Goal: Obtain resource: Obtain resource

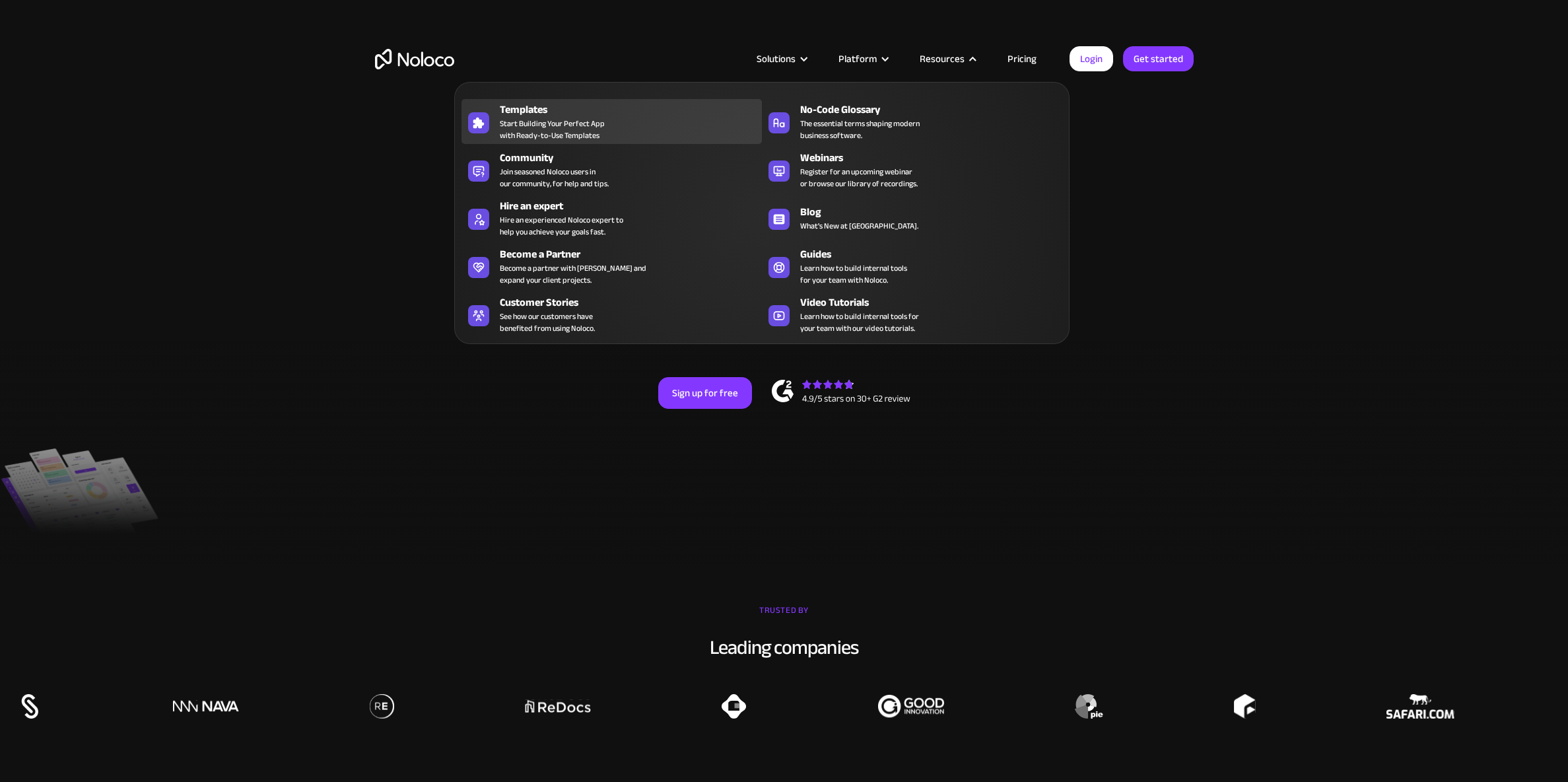
click at [537, 130] on span "Start Building Your Perfect App with Ready-to-Use Templates" at bounding box center [552, 129] width 105 height 24
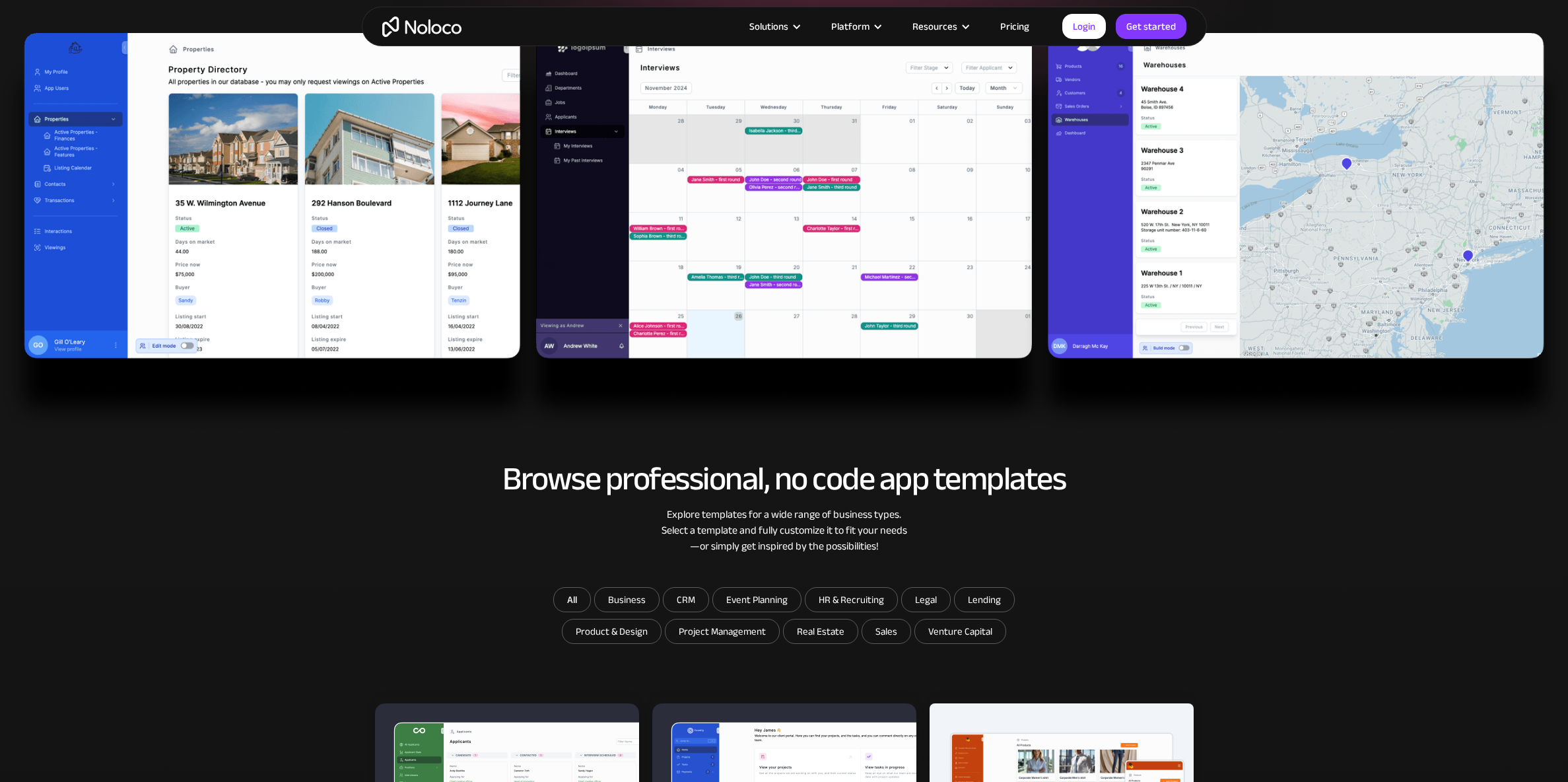
scroll to position [411, 0]
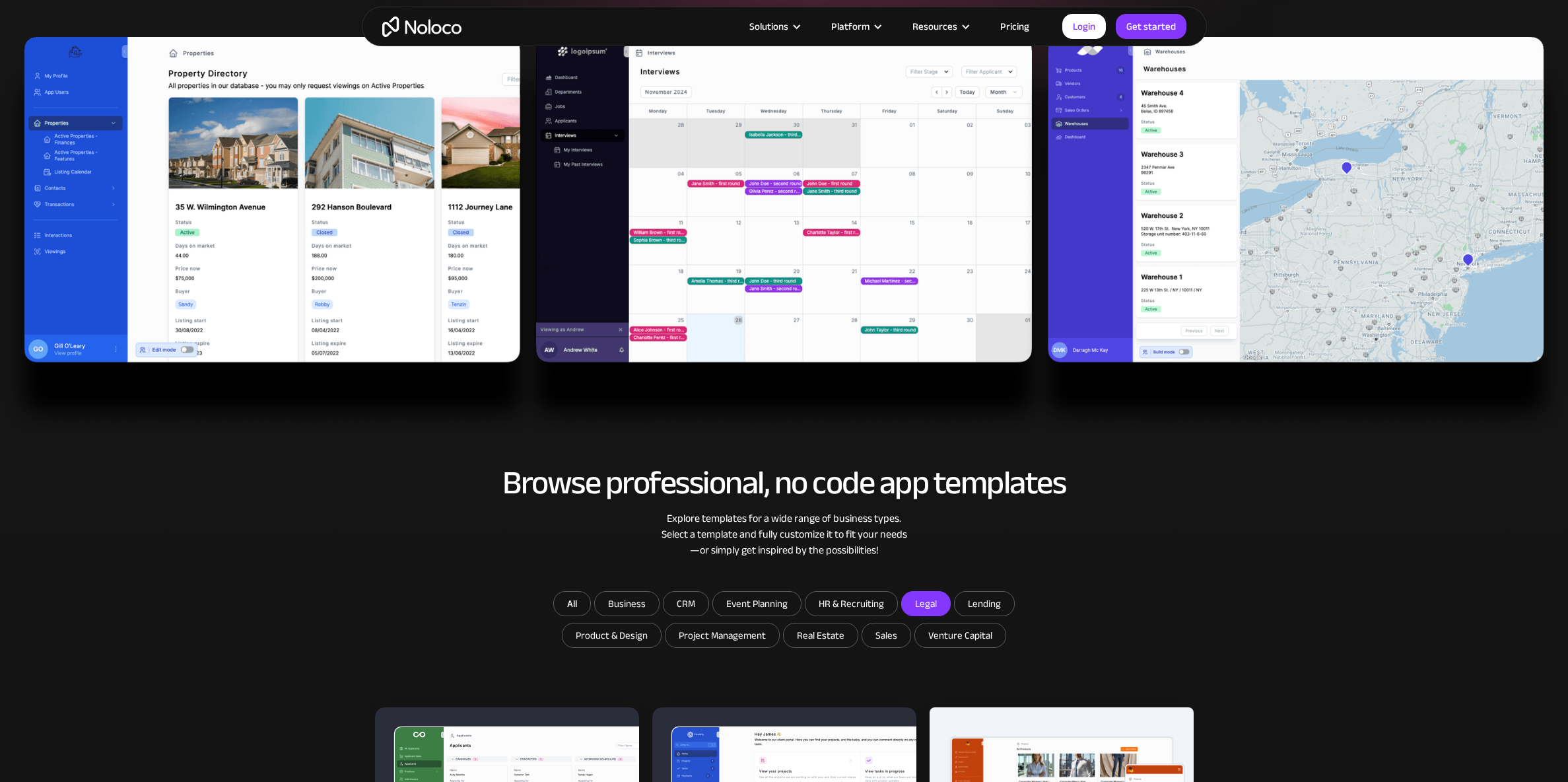
click at [659, 602] on input "Legal" at bounding box center [627, 603] width 64 height 24
checkbox input "true"
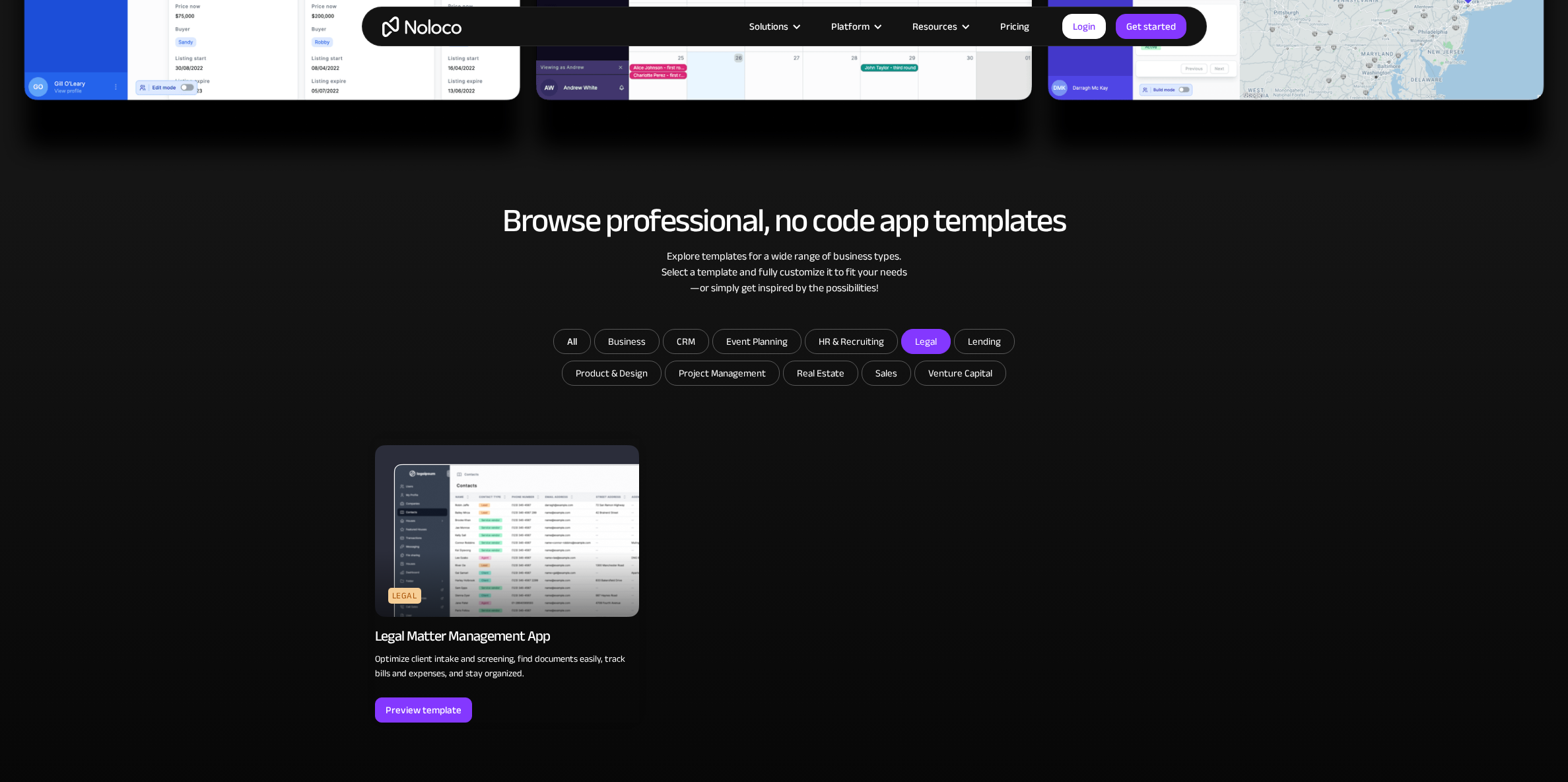
scroll to position [688, 0]
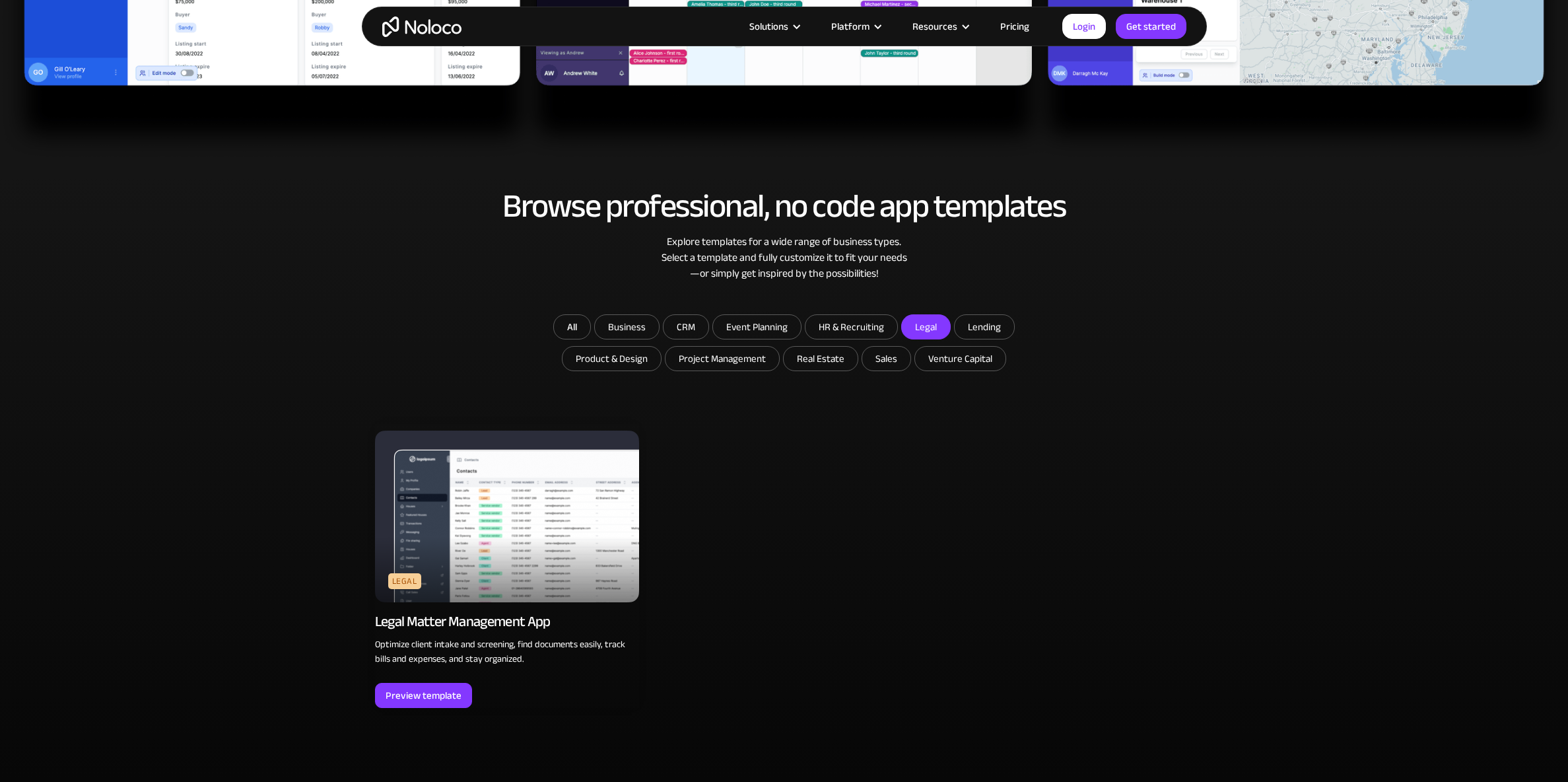
click at [510, 506] on img at bounding box center [507, 516] width 264 height 172
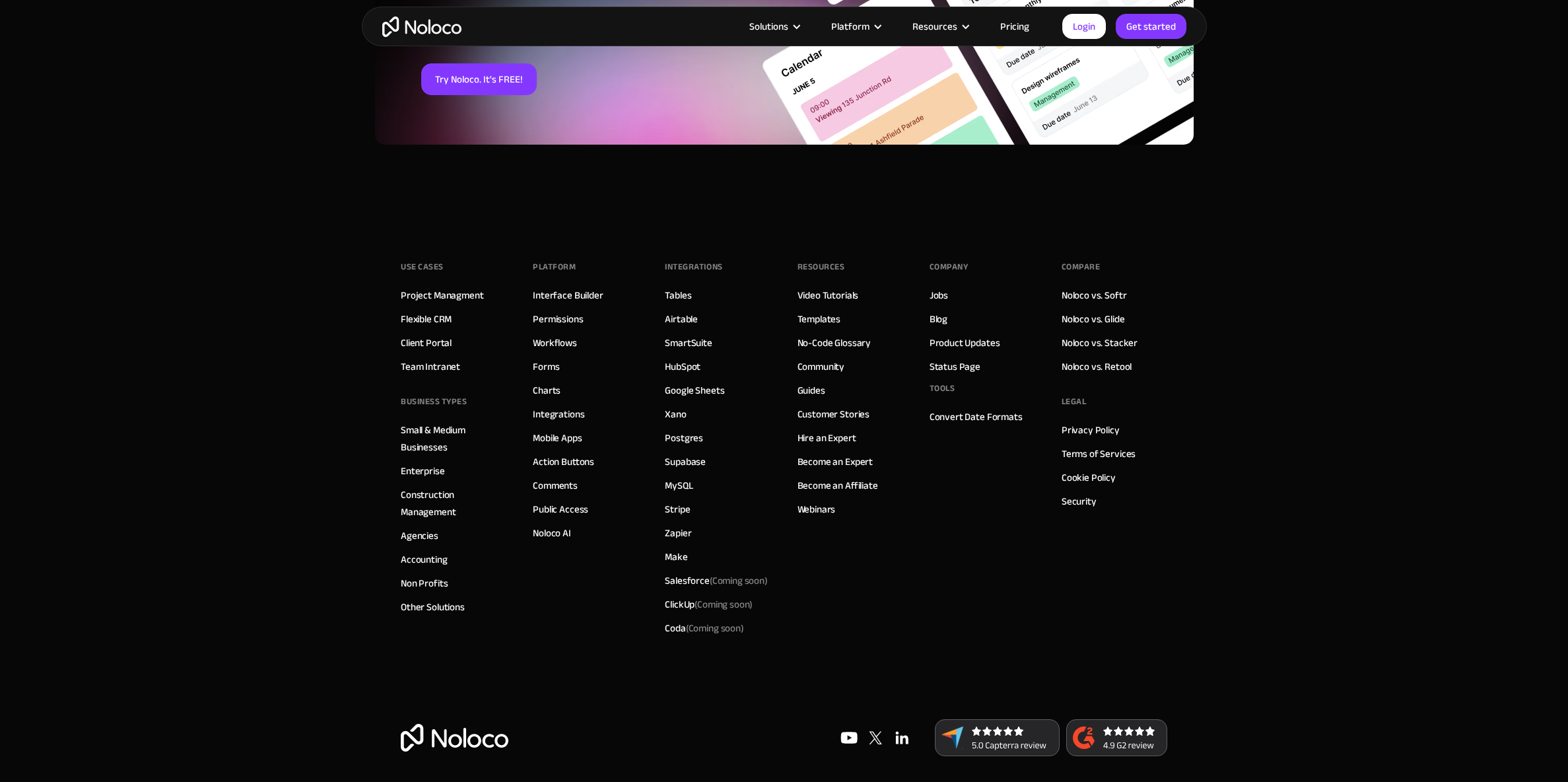
scroll to position [1753, 0]
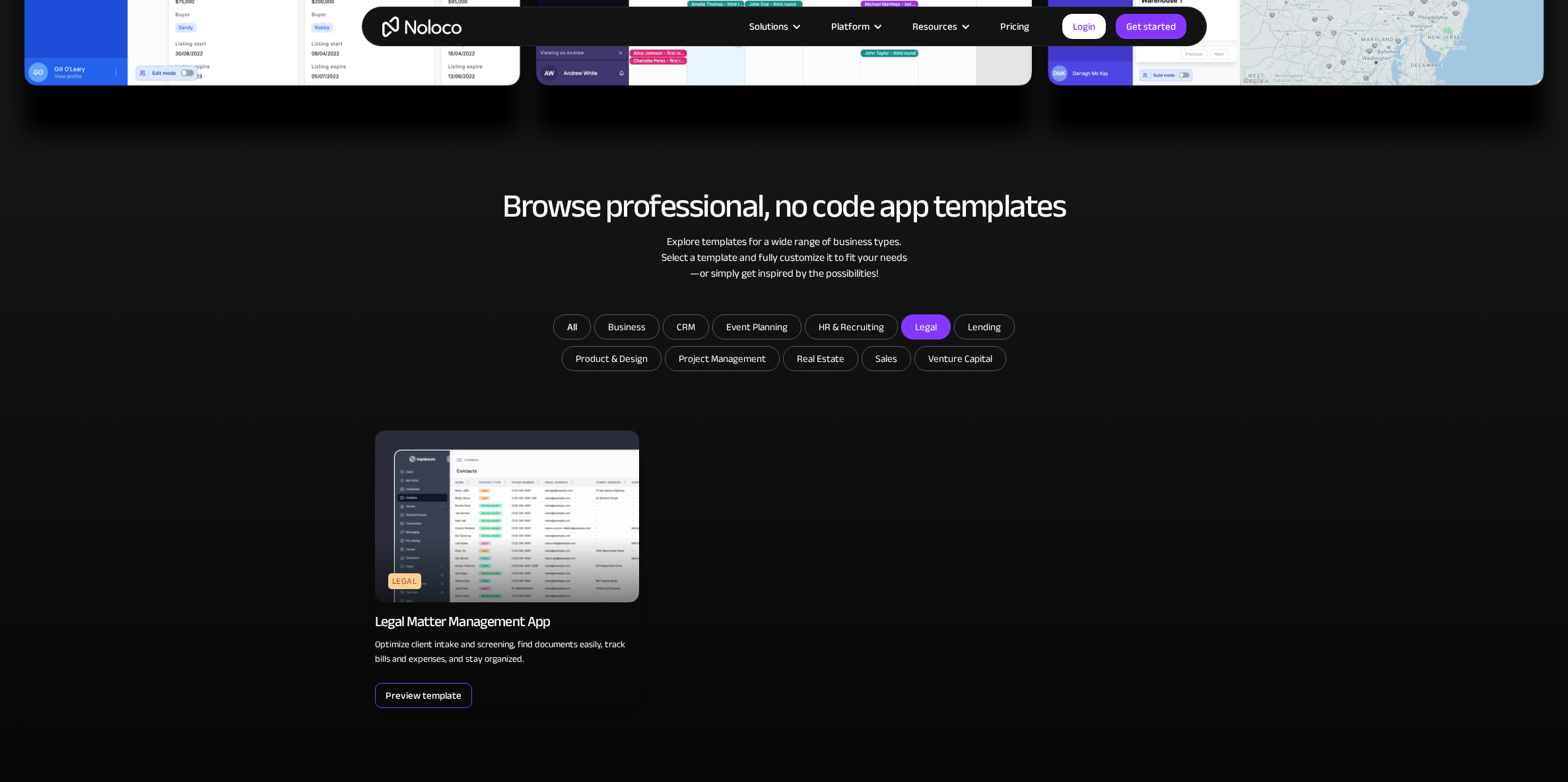
click at [426, 703] on div "Preview template" at bounding box center [423, 696] width 76 height 18
click at [637, 332] on input "Business" at bounding box center [627, 327] width 64 height 24
checkbox input "true"
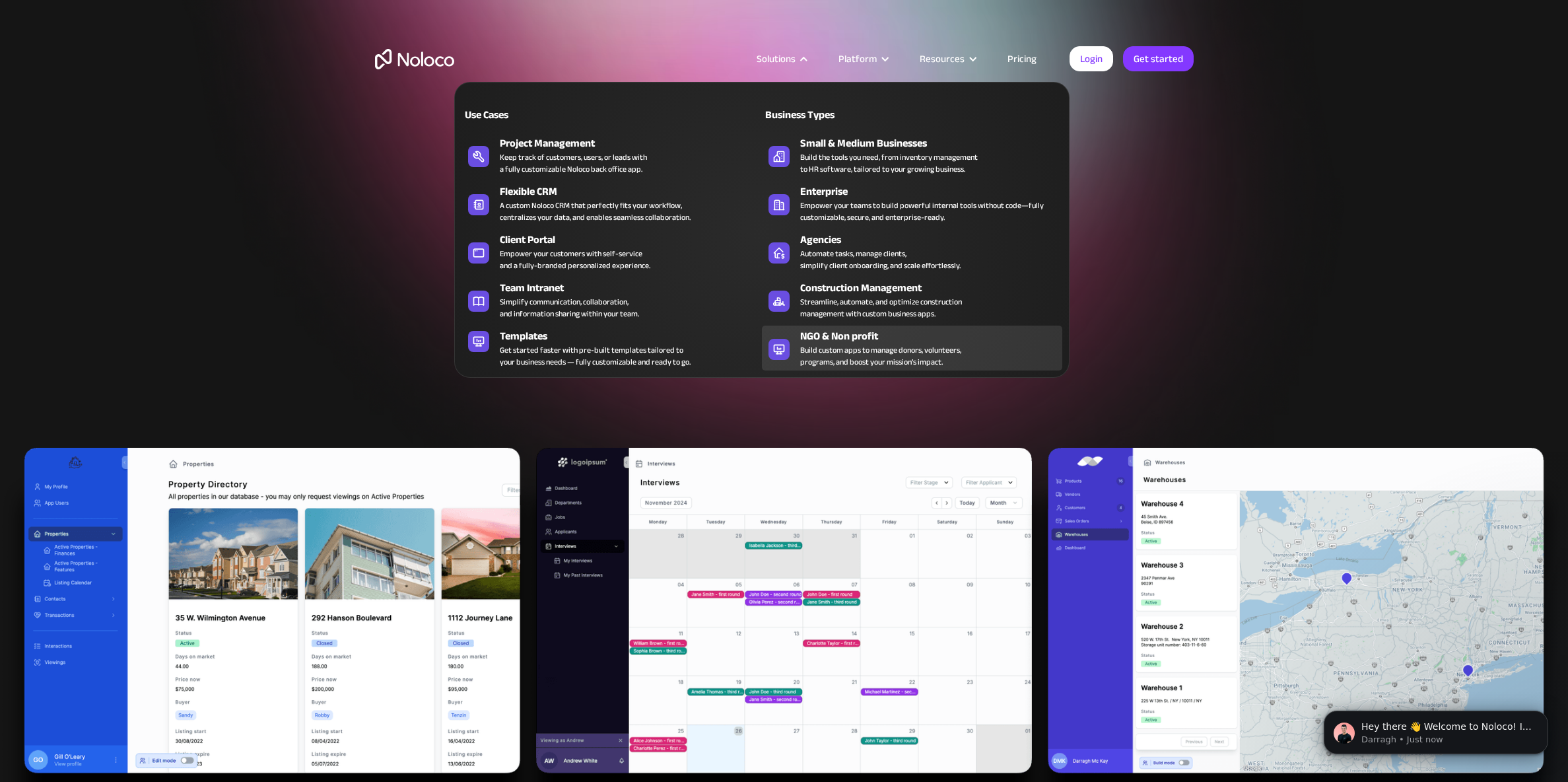
click at [866, 344] on div "Build custom apps to manage donors, volunteers, programs, and boost your missio…" at bounding box center [880, 356] width 161 height 24
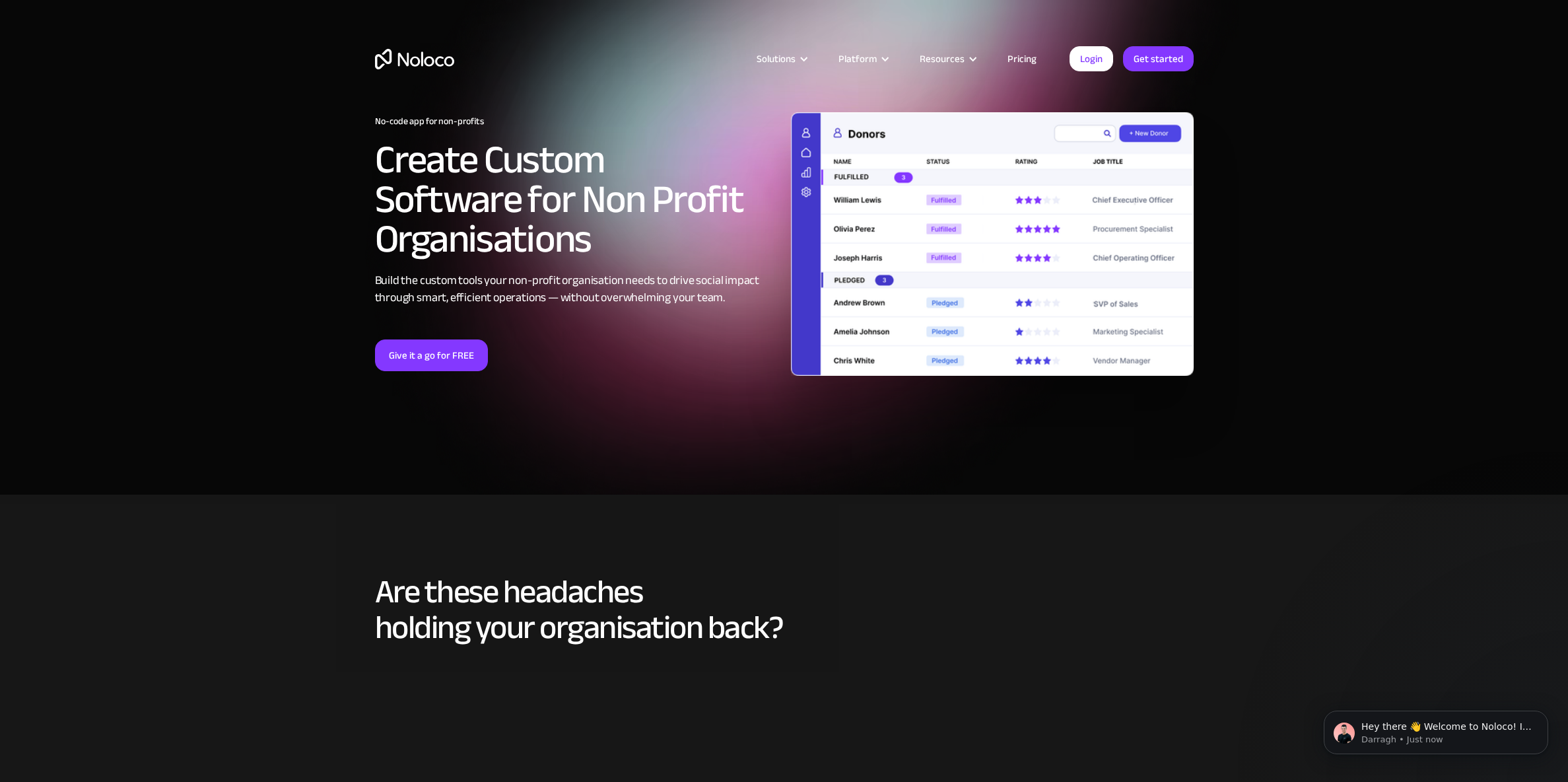
click at [860, 187] on img at bounding box center [993, 244] width 403 height 263
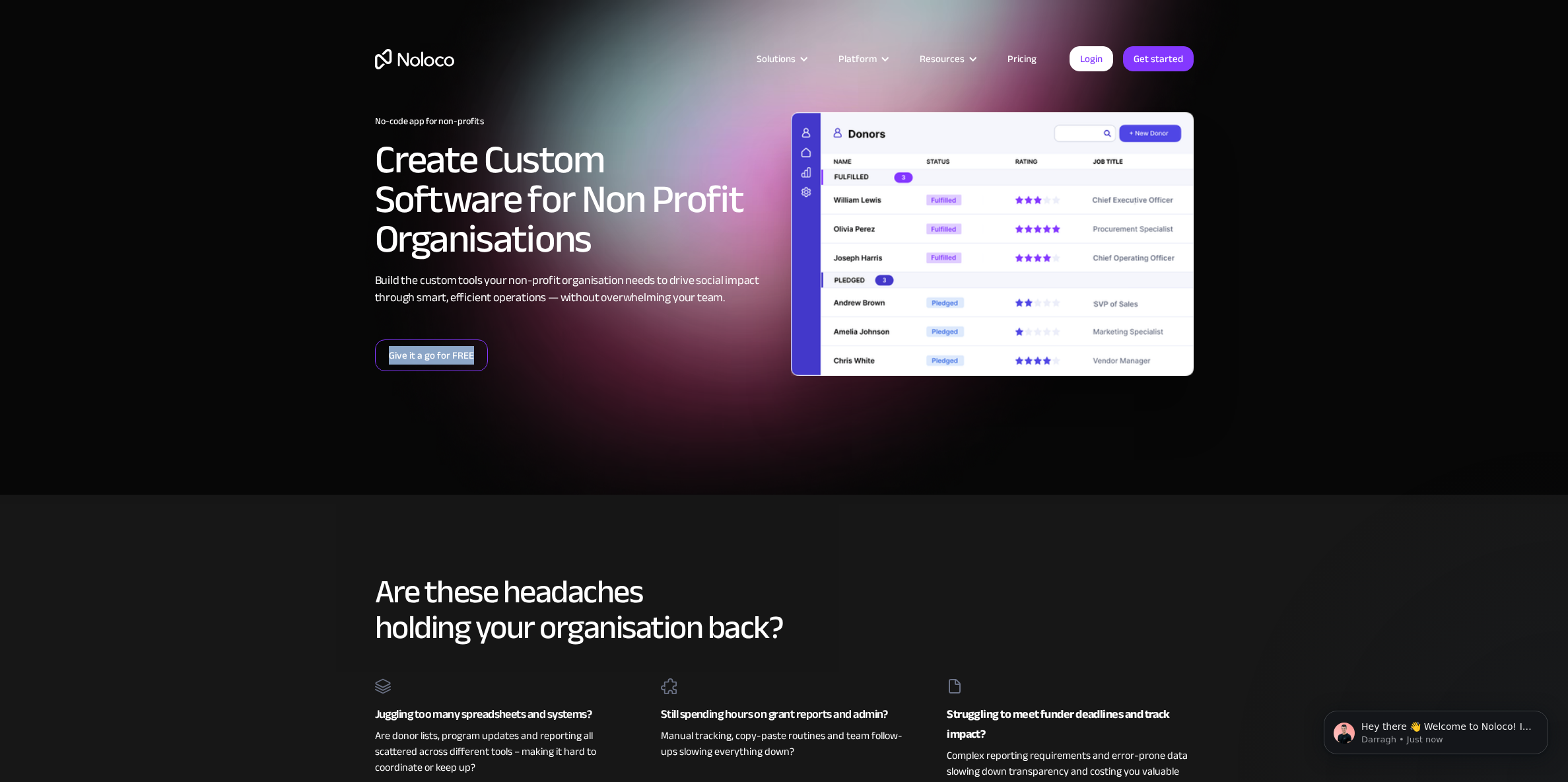
click at [453, 355] on link "Give it a go for FREE" at bounding box center [431, 356] width 113 height 32
